Goal: Check status: Check status

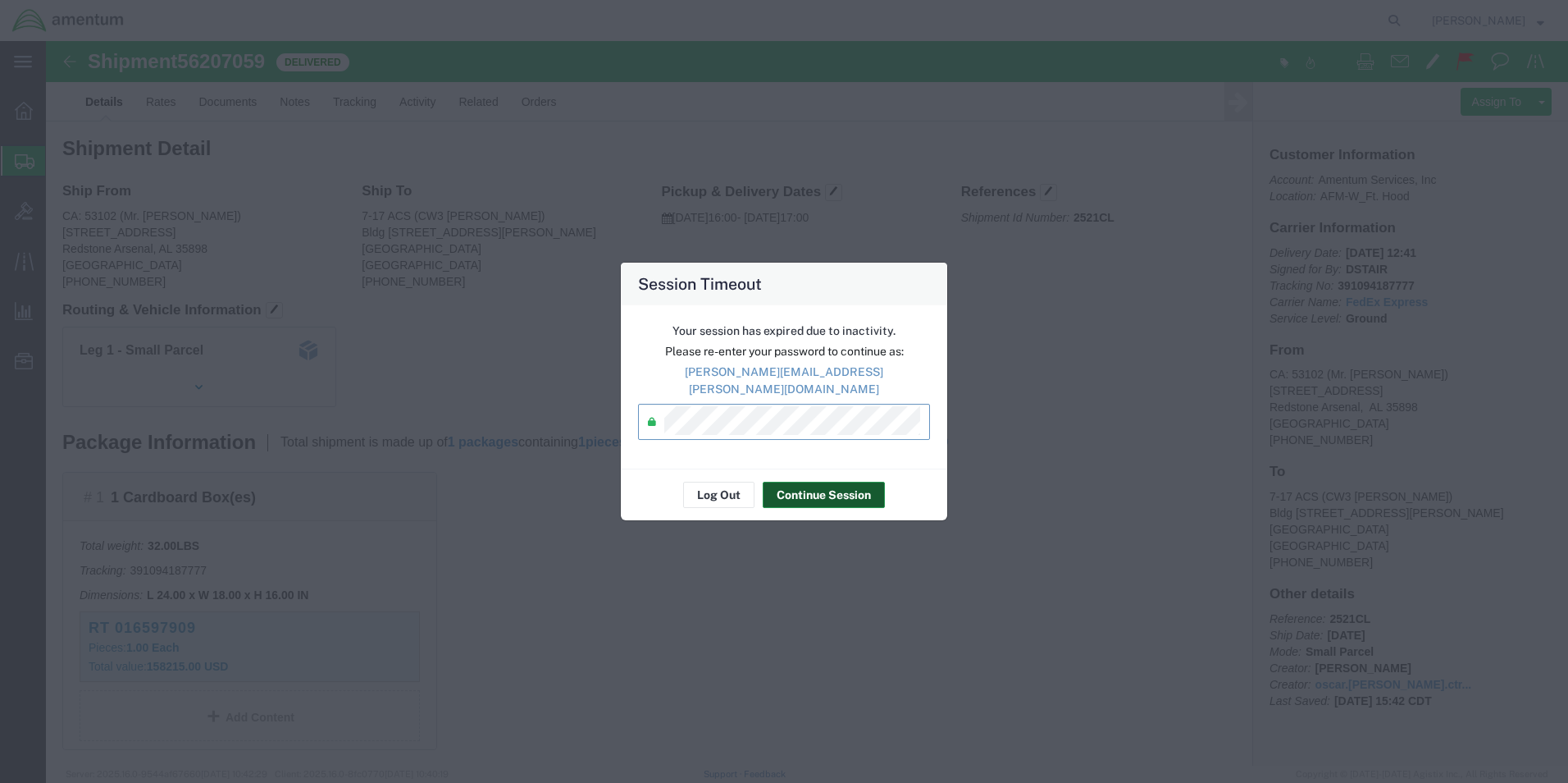
click at [807, 491] on button "Continue Session" at bounding box center [824, 494] width 123 height 26
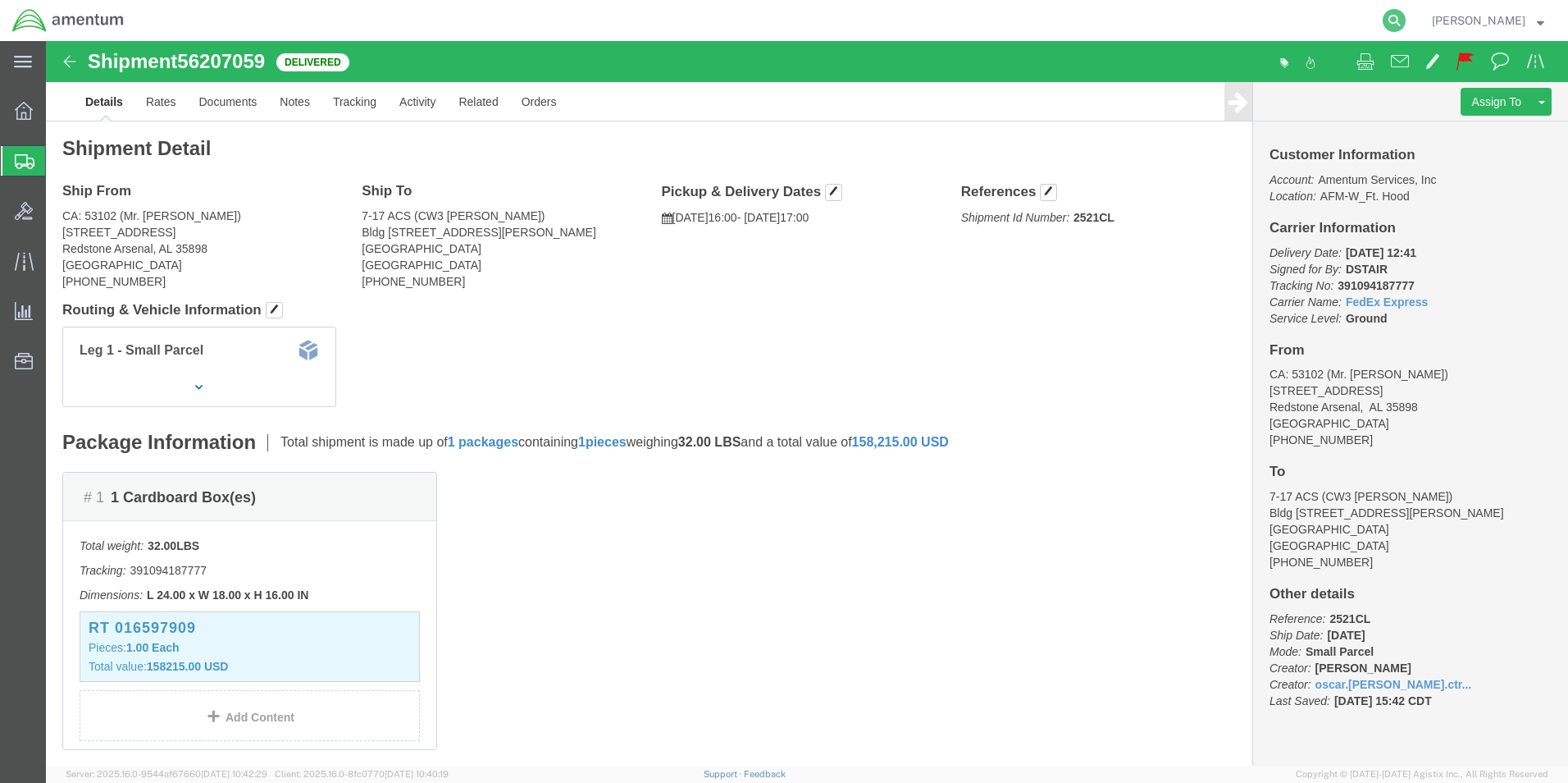
click at [1405, 24] on icon at bounding box center [1394, 20] width 23 height 23
click at [1213, 21] on input "search" at bounding box center [1133, 20] width 499 height 39
paste input "390662533691"
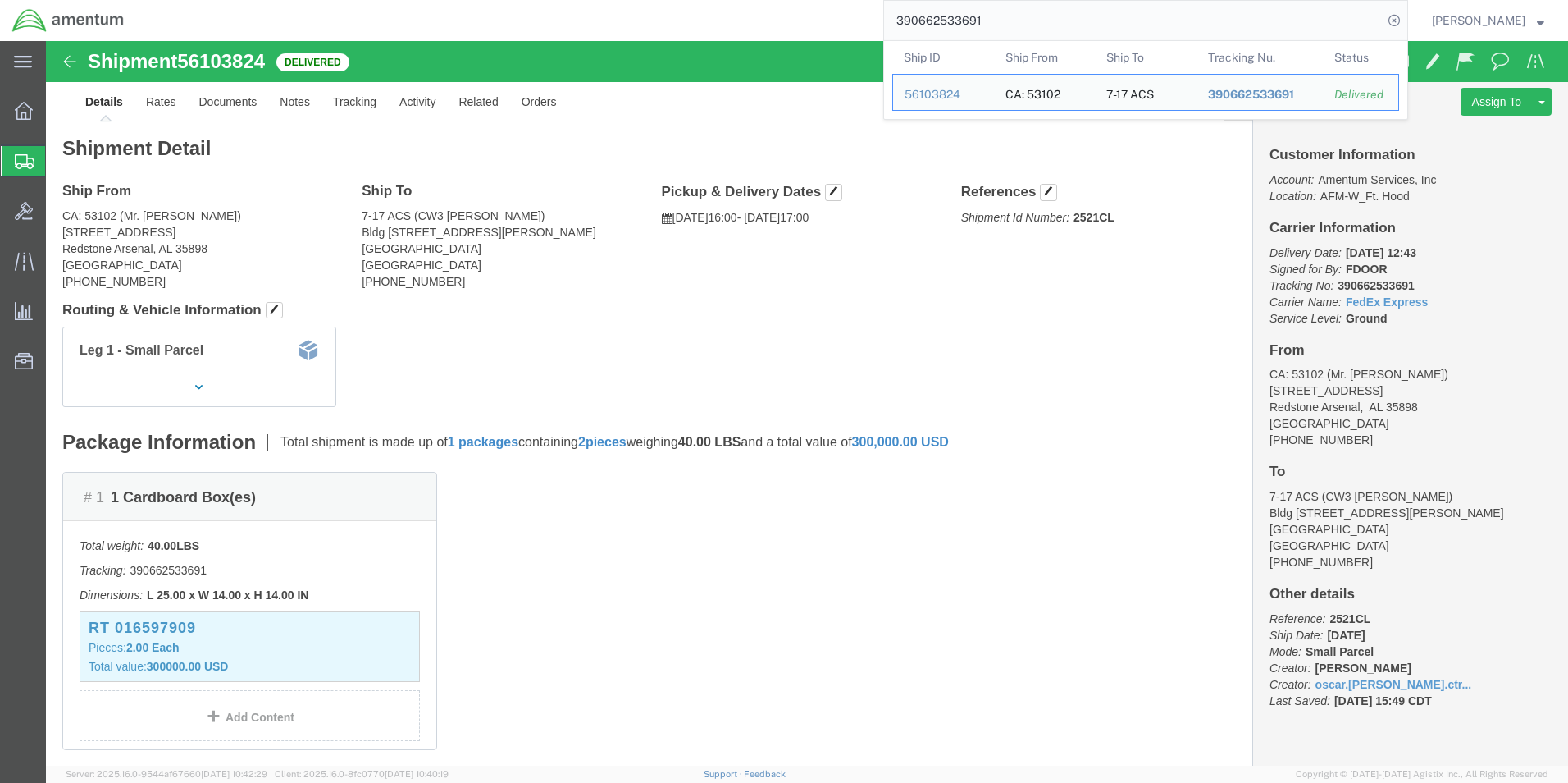
click at [1059, 31] on input "390662533691" at bounding box center [1133, 20] width 499 height 39
drag, startPoint x: 1059, startPoint y: 31, endPoint x: 736, endPoint y: -9, distance: 325.5
click at [736, 0] on html "main_menu Created with Sketch. Collapse Menu Overview Shipments Shipment Manage…" at bounding box center [784, 392] width 1568 height 783
paste input "1094187777"
drag, startPoint x: 1035, startPoint y: 13, endPoint x: 811, endPoint y: 15, distance: 224.0
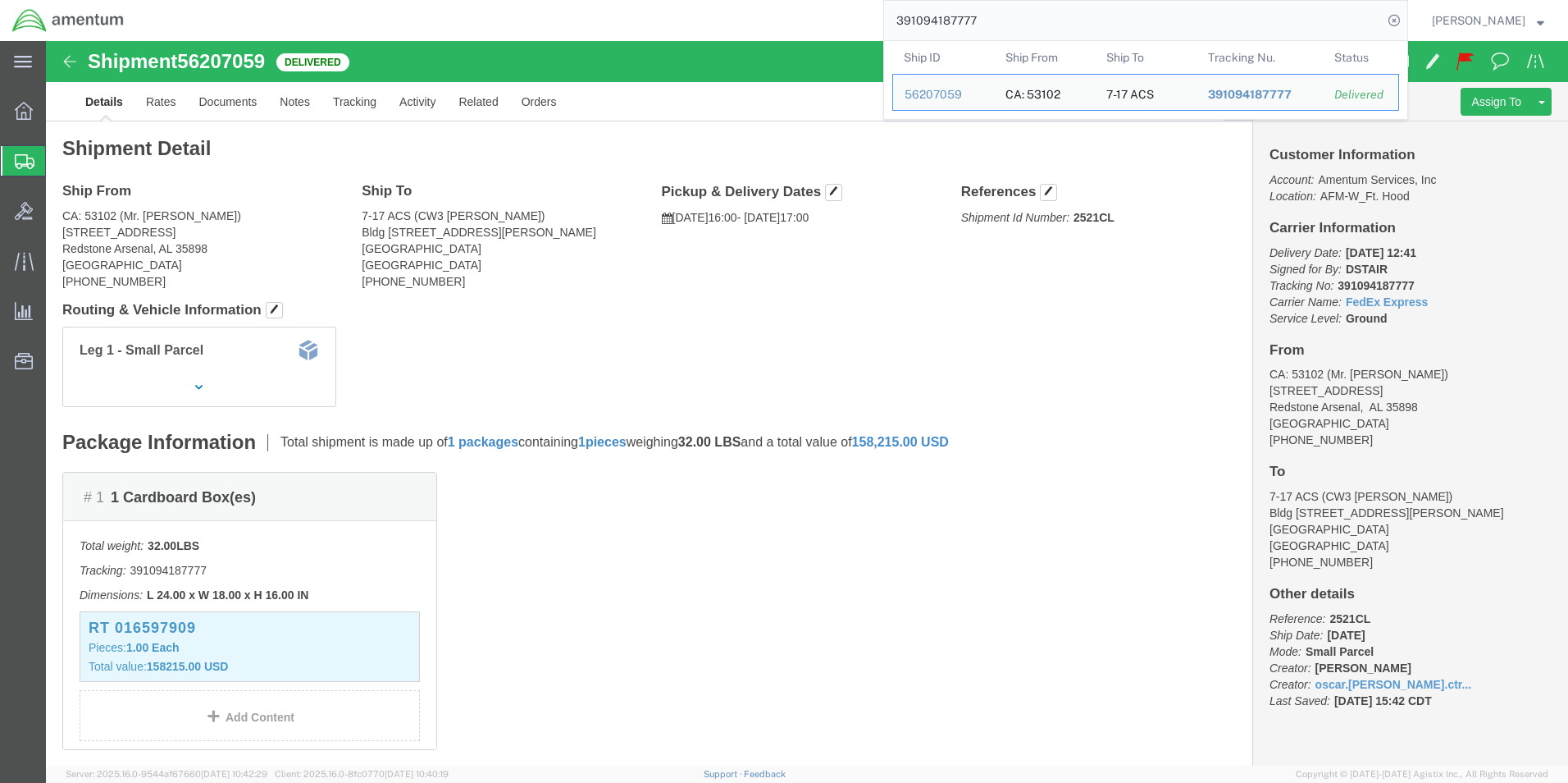
click at [813, 15] on div "391094187777 Ship ID Ship From Ship To Tracking Nu. Status Ship ID 56207059 Shi…" at bounding box center [772, 20] width 1272 height 41
paste input "310304083"
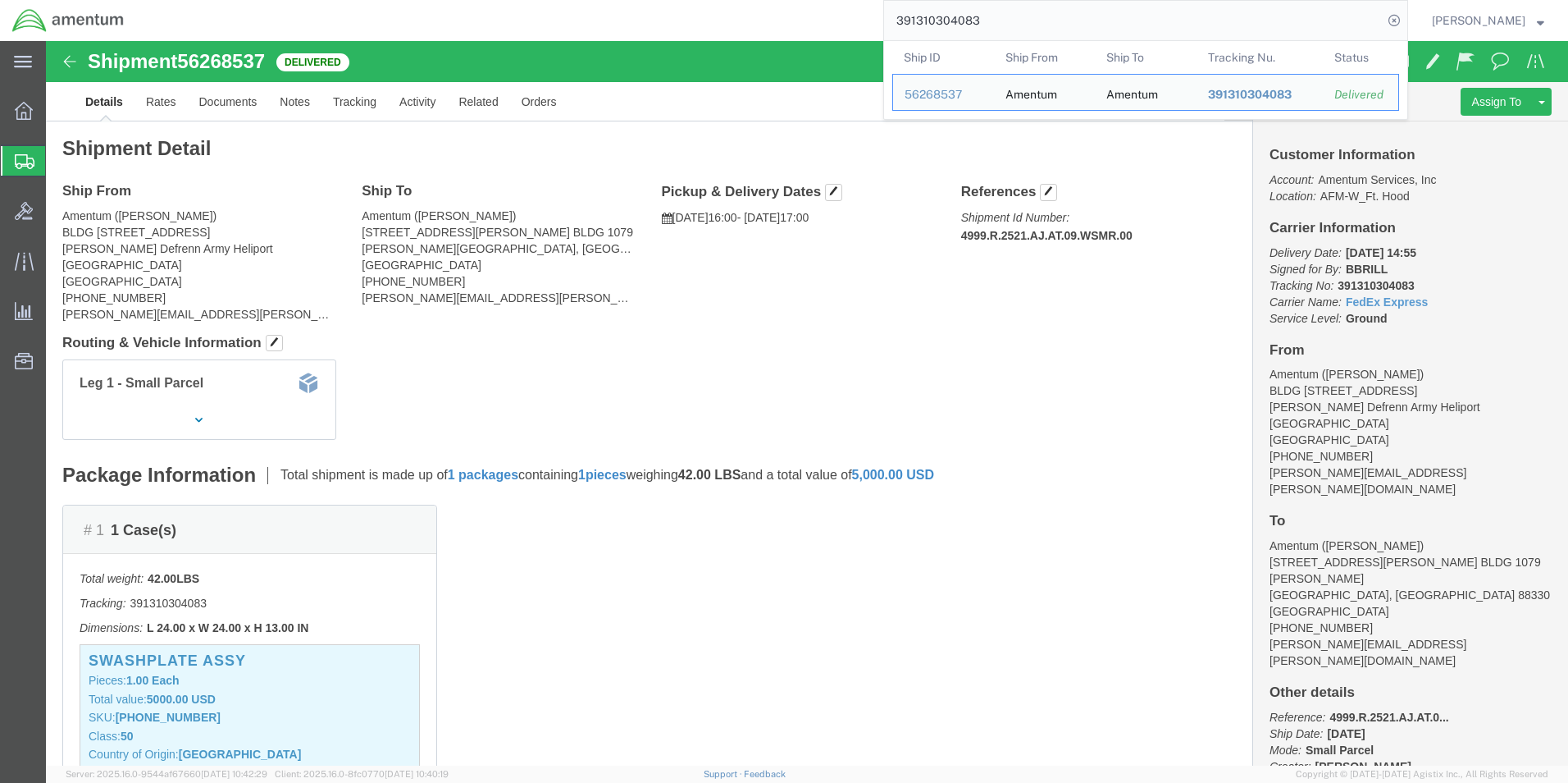
drag, startPoint x: 1027, startPoint y: 9, endPoint x: 819, endPoint y: 13, distance: 208.0
click at [819, 13] on div "391310304083 Ship ID Ship From Ship To Tracking Nu. Status Ship ID 56268537 Shi…" at bounding box center [772, 20] width 1272 height 41
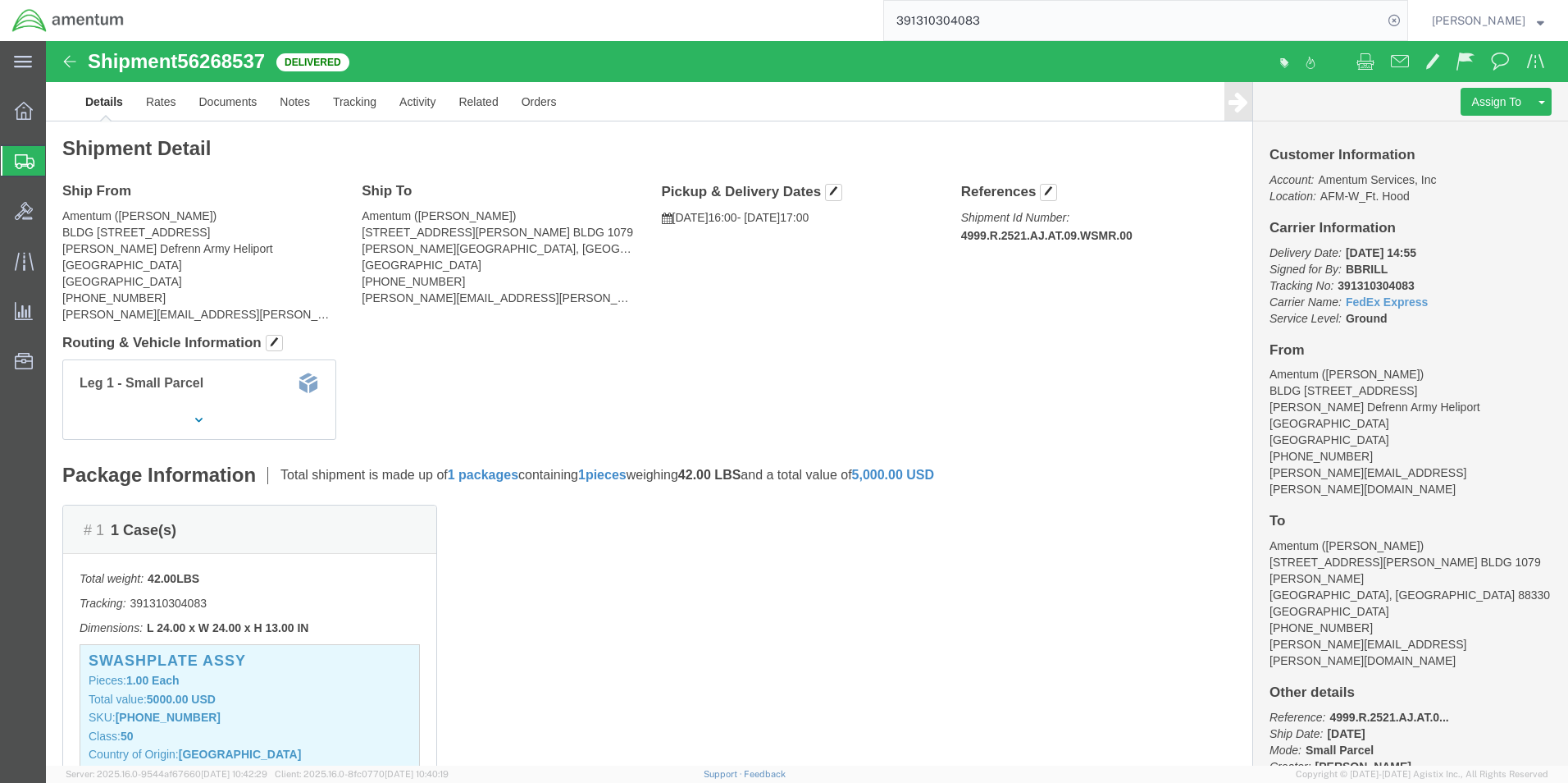
paste input "420476766"
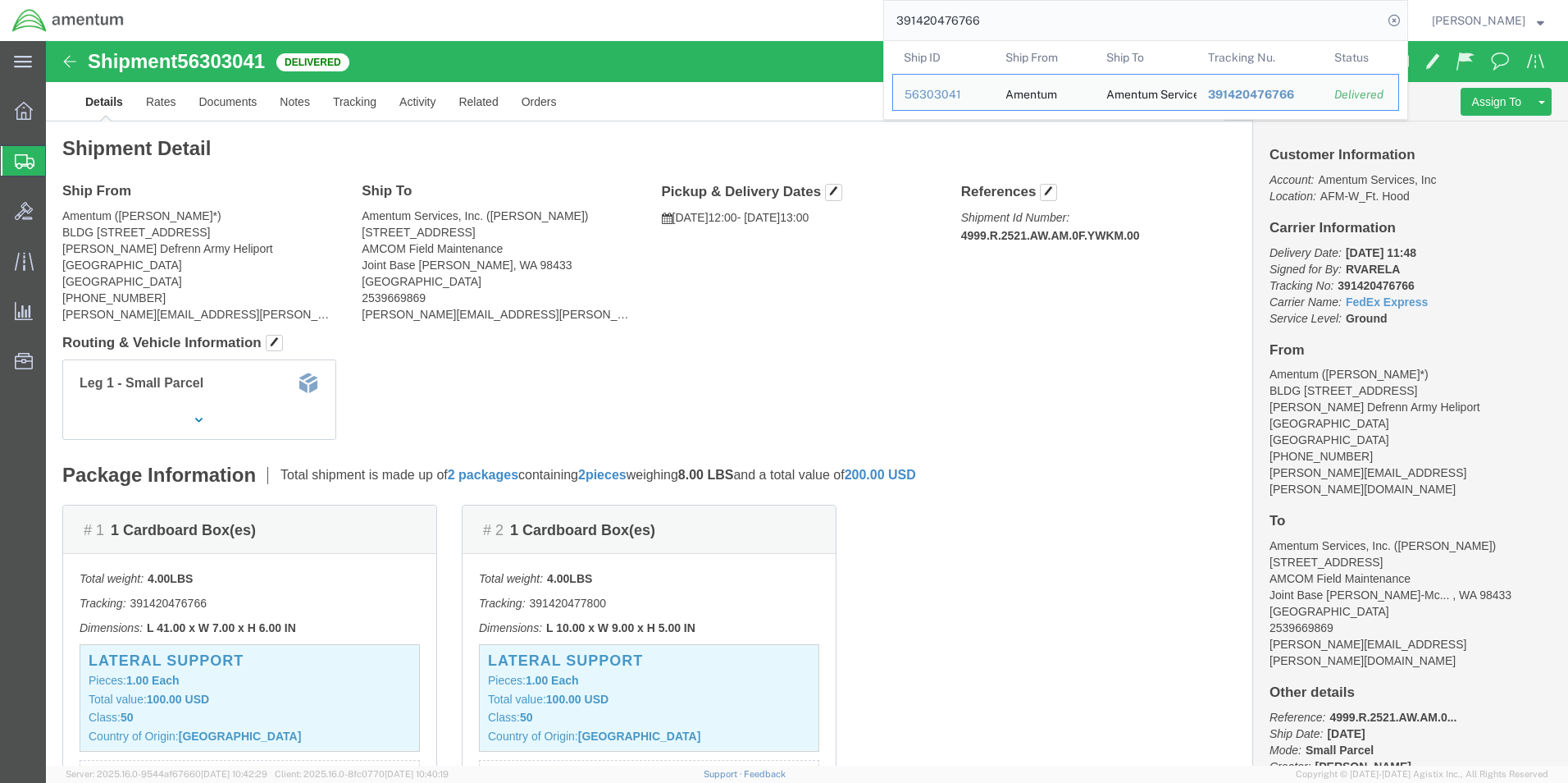
drag, startPoint x: 1011, startPoint y: 26, endPoint x: 561, endPoint y: -17, distance: 452.0
click at [561, 0] on html "main_menu Created with Sketch. Collapse Menu Overview Shipments Shipment Manage…" at bounding box center [784, 392] width 1568 height 783
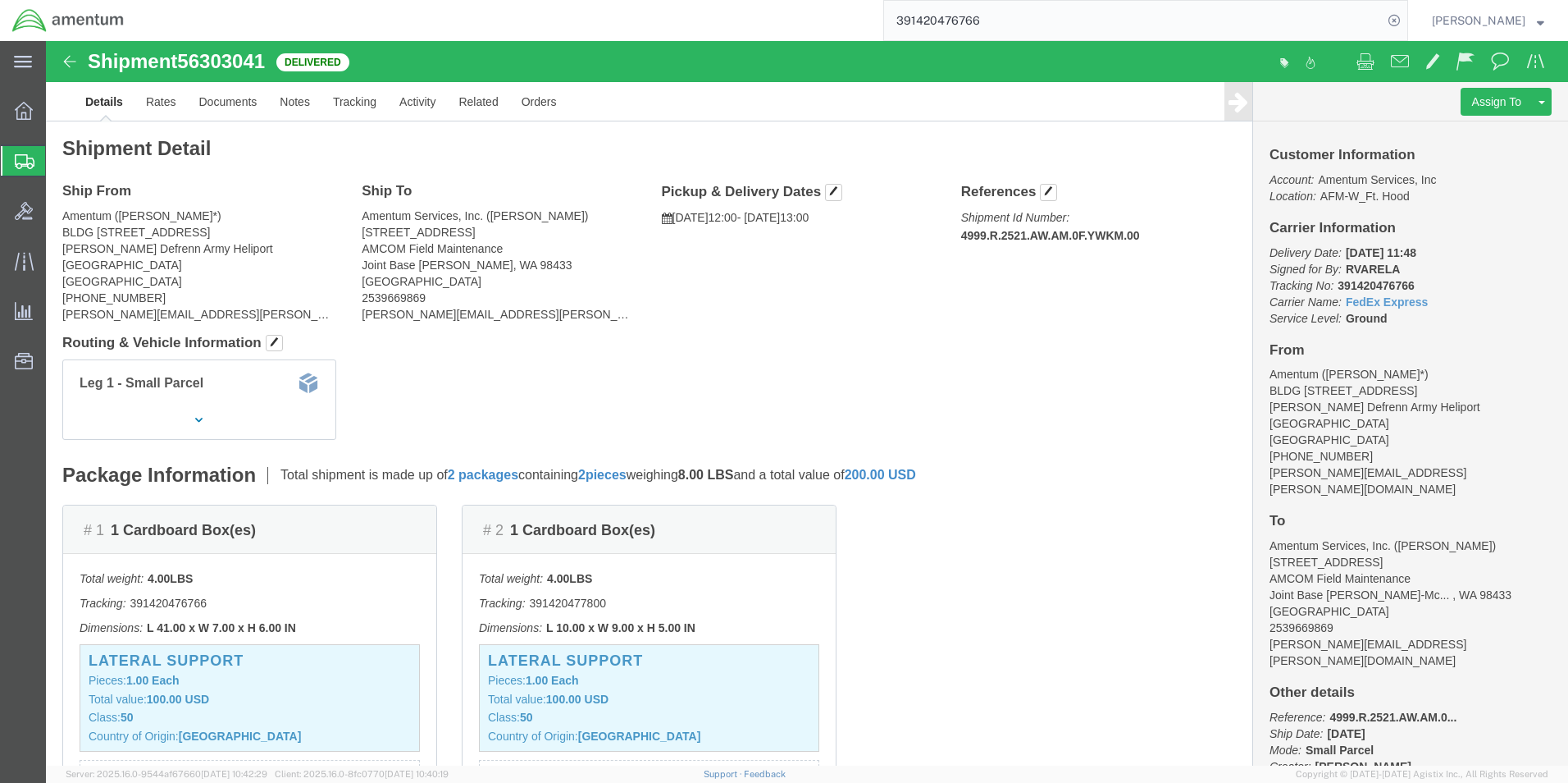
paste input "15928140"
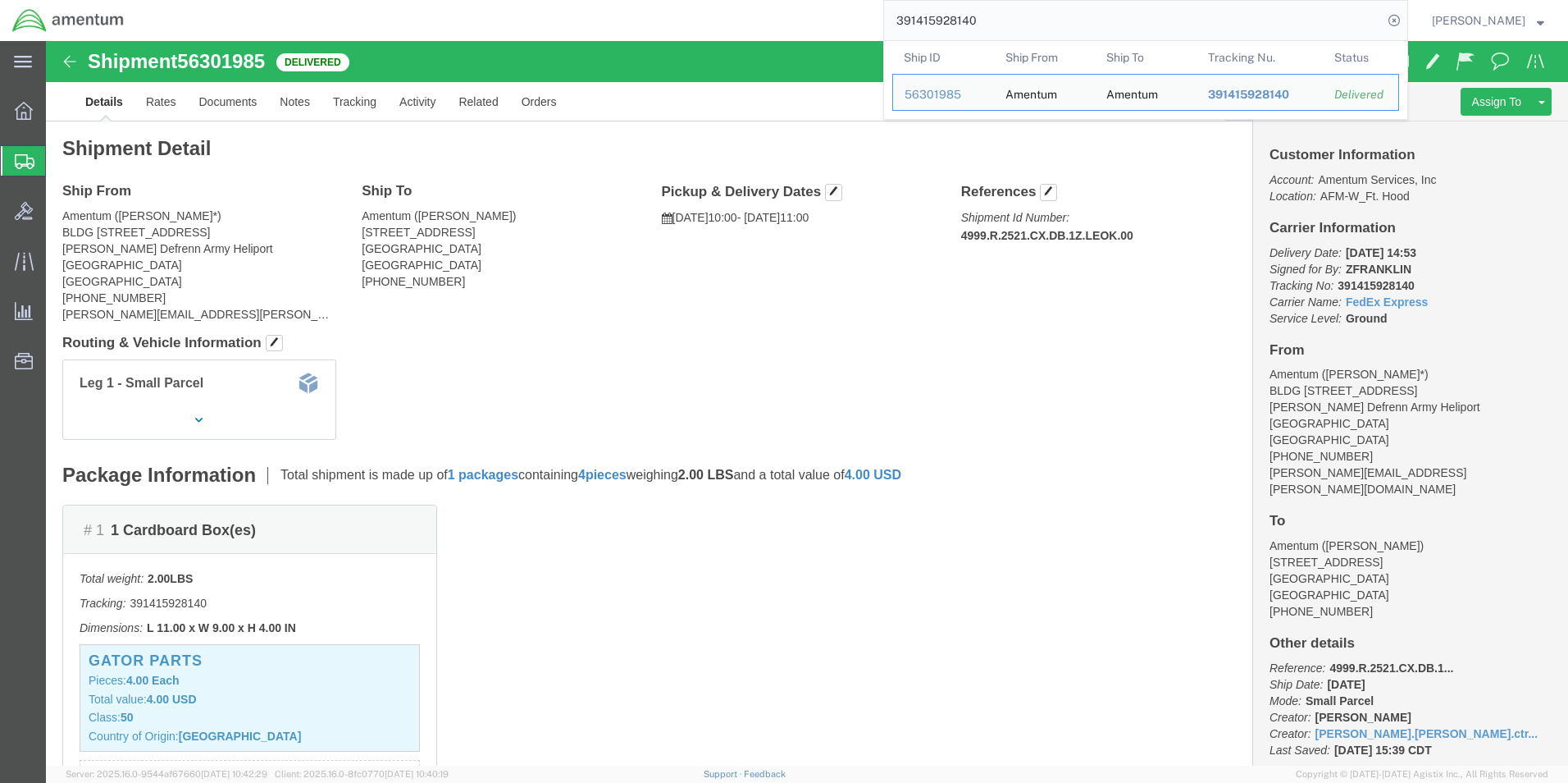
drag, startPoint x: 1033, startPoint y: 19, endPoint x: 580, endPoint y: -26, distance: 455.2
click at [580, 0] on html "main_menu Created with Sketch. Collapse Menu Overview Shipments Shipment Manage…" at bounding box center [784, 392] width 1568 height 783
click at [1034, 32] on input "391415928140" at bounding box center [1133, 20] width 499 height 39
drag, startPoint x: 1065, startPoint y: 29, endPoint x: 806, endPoint y: 0, distance: 260.6
click at [806, 0] on div "391415928140 Ship ID Ship From Ship To Tracking Nu. Status Ship ID 56301985 Shi…" at bounding box center [772, 20] width 1272 height 41
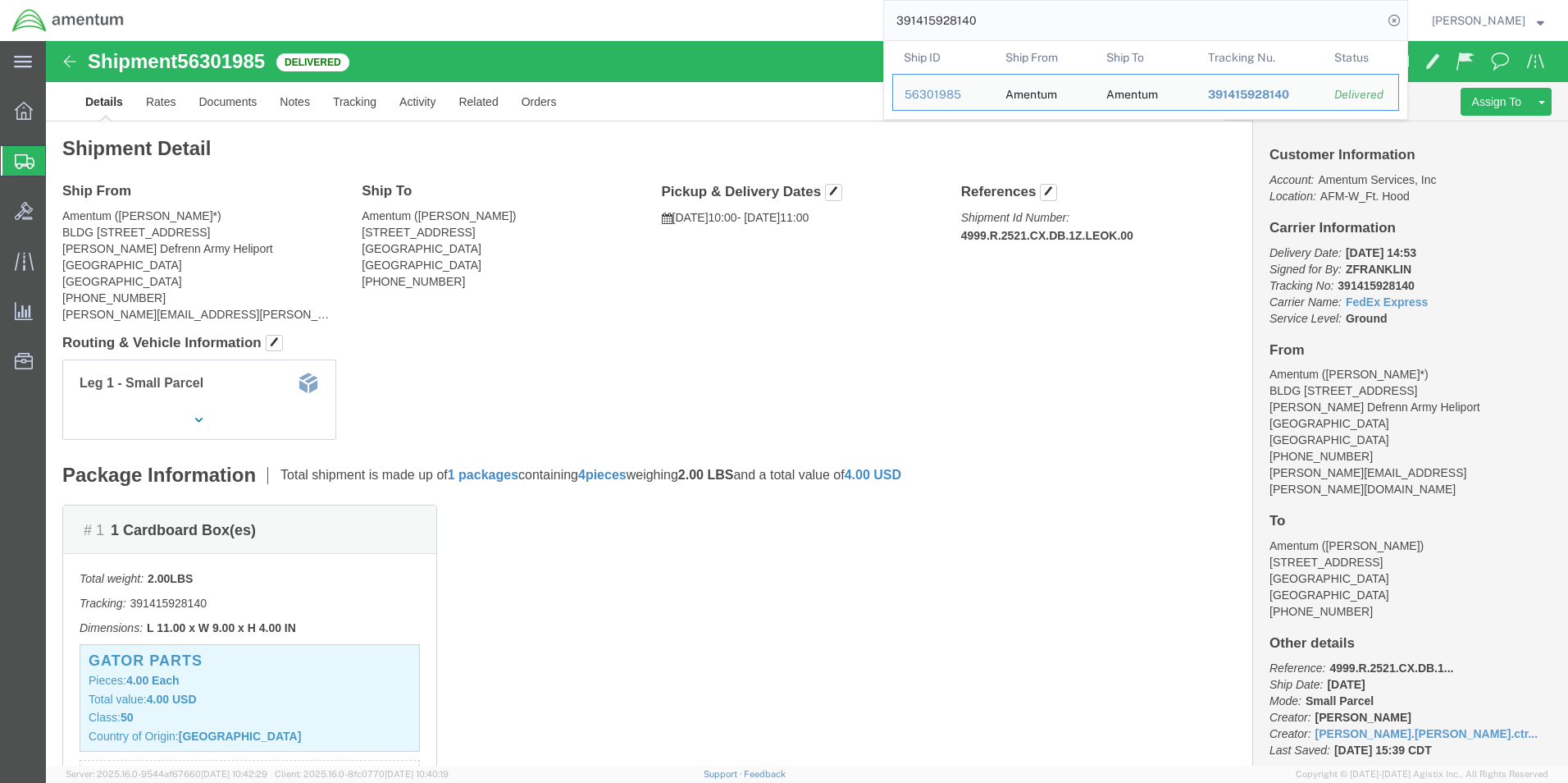
paste input "303999559"
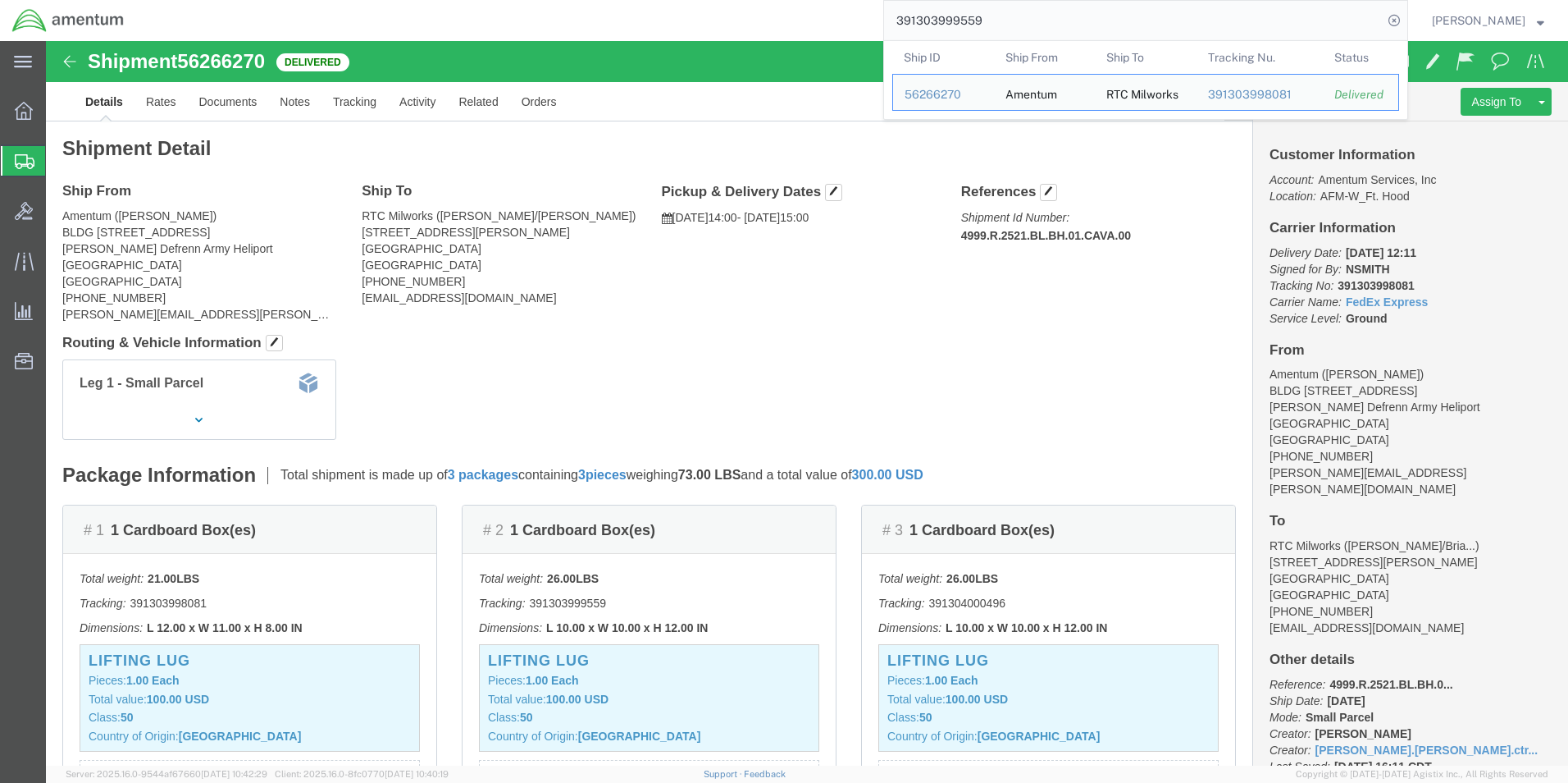
drag, startPoint x: 1026, startPoint y: 20, endPoint x: 711, endPoint y: 19, distance: 315.0
click at [711, 19] on div "391303999559 Ship ID Ship From Ship To Tracking Nu. Status Ship ID 56266270 Shi…" at bounding box center [772, 20] width 1272 height 41
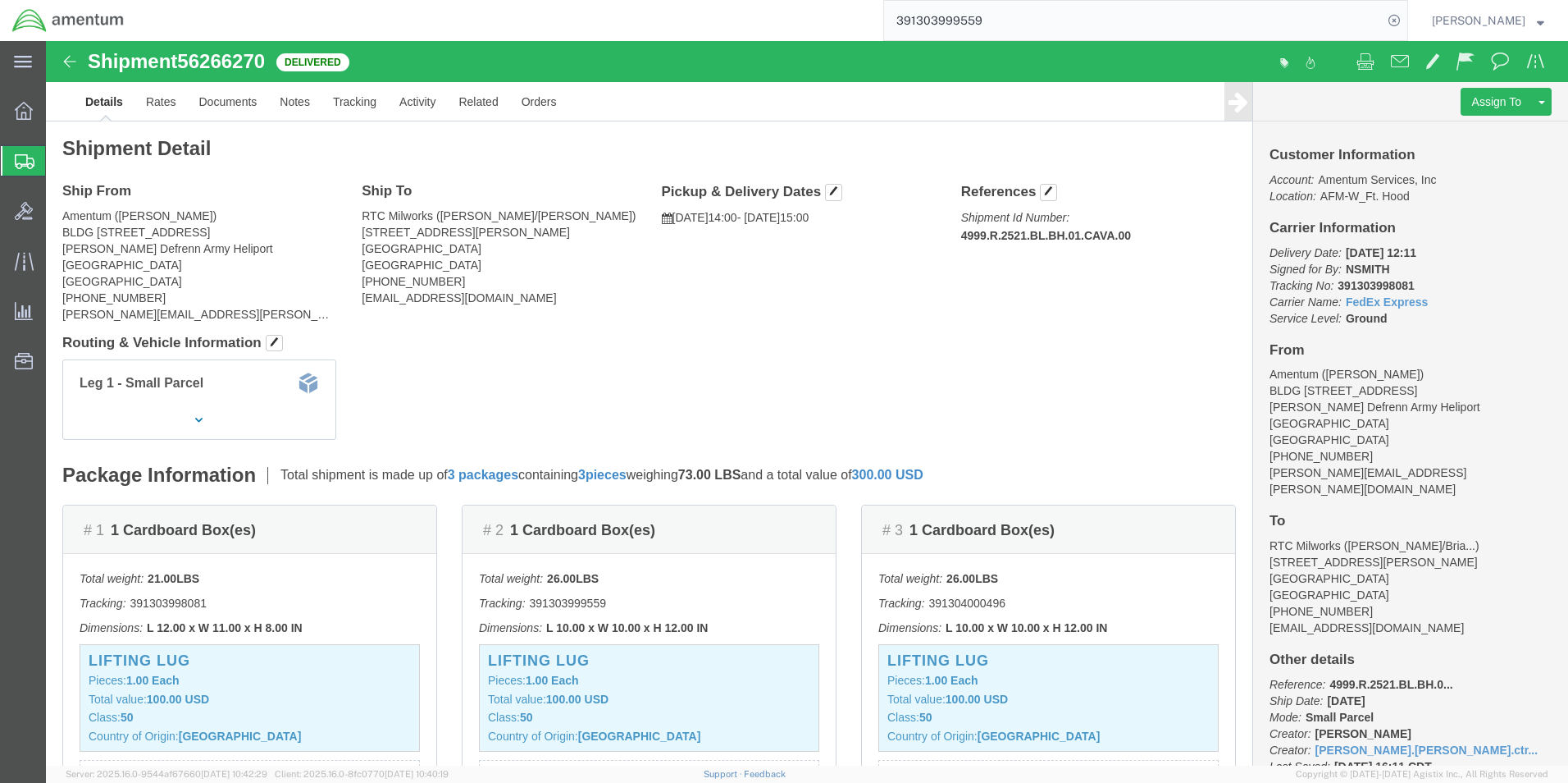
paste input "57586956"
type input "391575869569"
